Goal: Navigation & Orientation: Find specific page/section

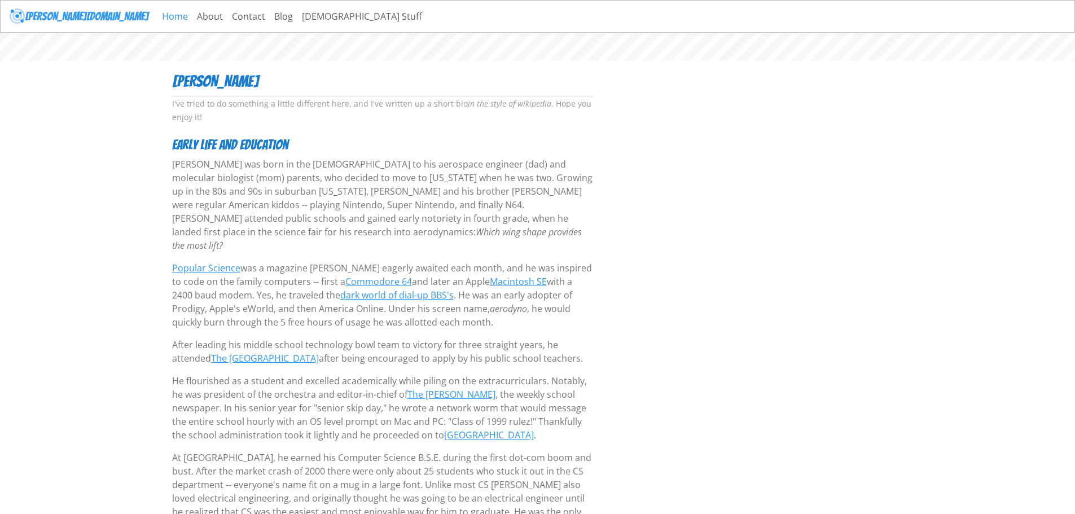
click at [157, 19] on link "Home" at bounding box center [174, 16] width 35 height 23
click at [157, 17] on link "Home" at bounding box center [174, 16] width 35 height 23
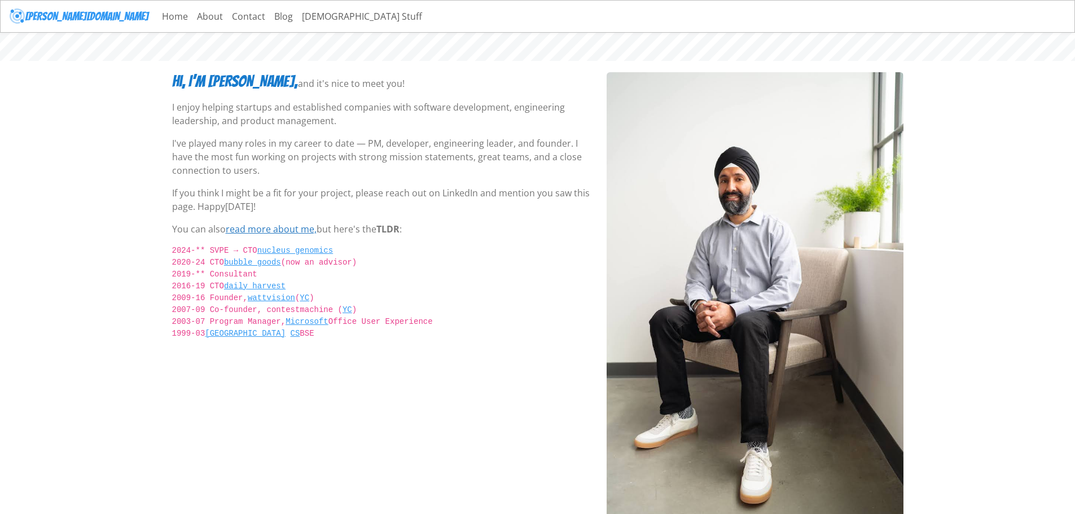
click at [289, 227] on link "read more about me," at bounding box center [271, 229] width 91 height 12
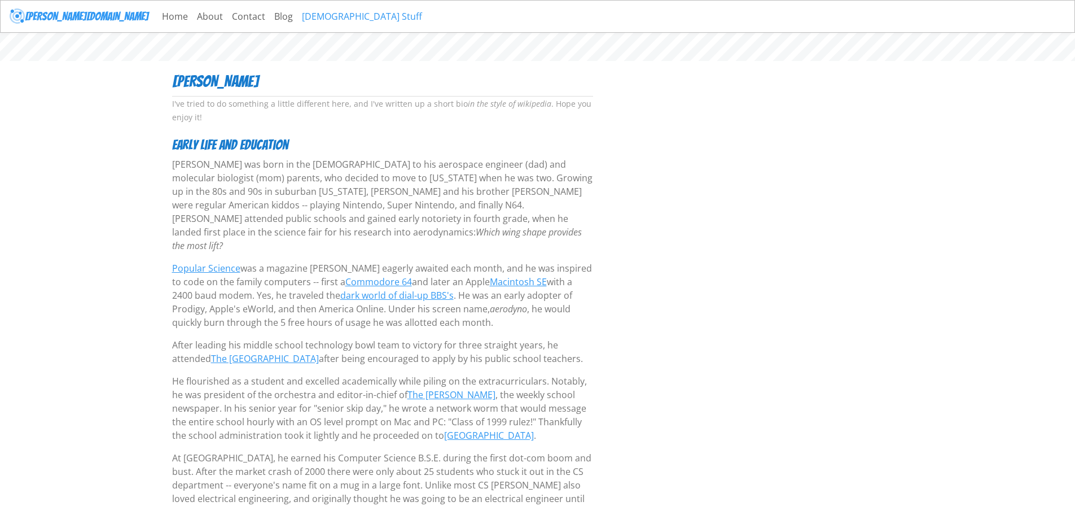
click at [297, 16] on link "[DEMOGRAPHIC_DATA] Stuff" at bounding box center [361, 16] width 129 height 23
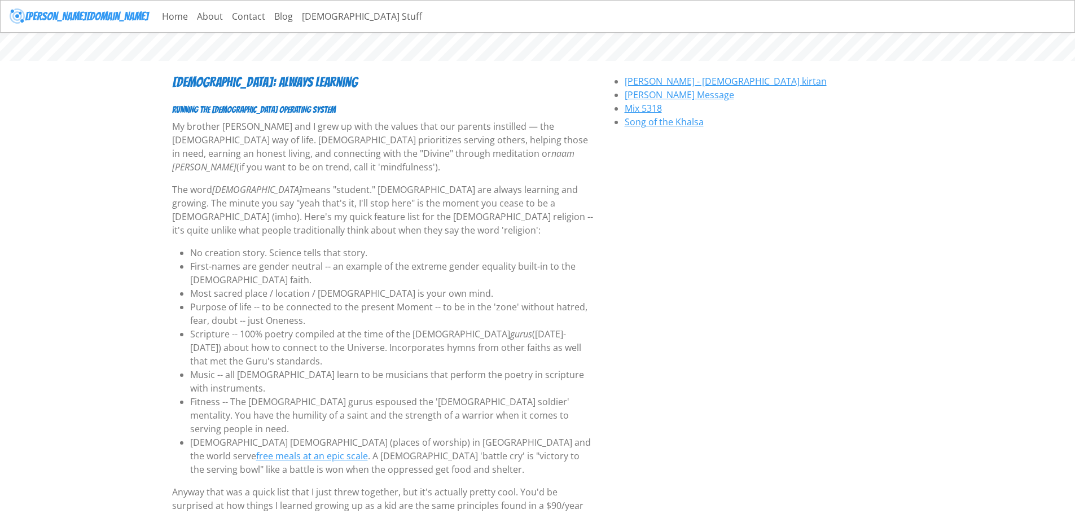
click at [270, 20] on link "Blog" at bounding box center [284, 16] width 28 height 23
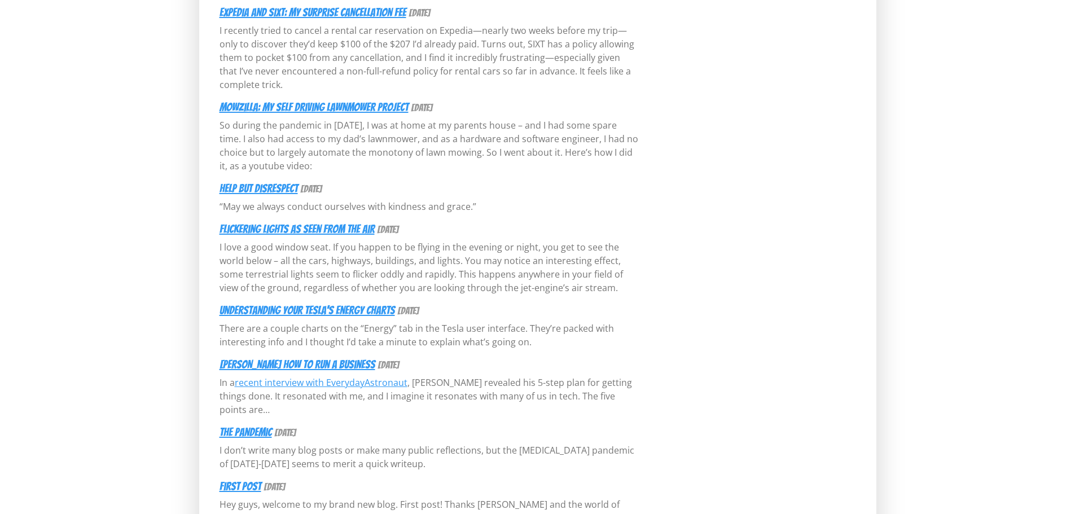
scroll to position [169, 0]
